Goal: Task Accomplishment & Management: Manage account settings

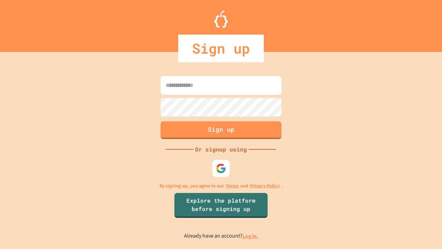
click at [251, 236] on link "Log in." at bounding box center [250, 235] width 16 height 7
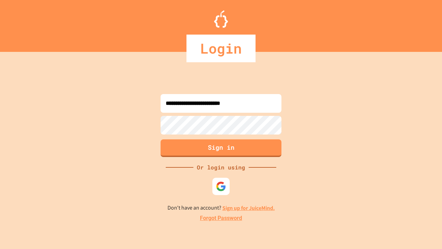
type input "**********"
